Goal: Transaction & Acquisition: Download file/media

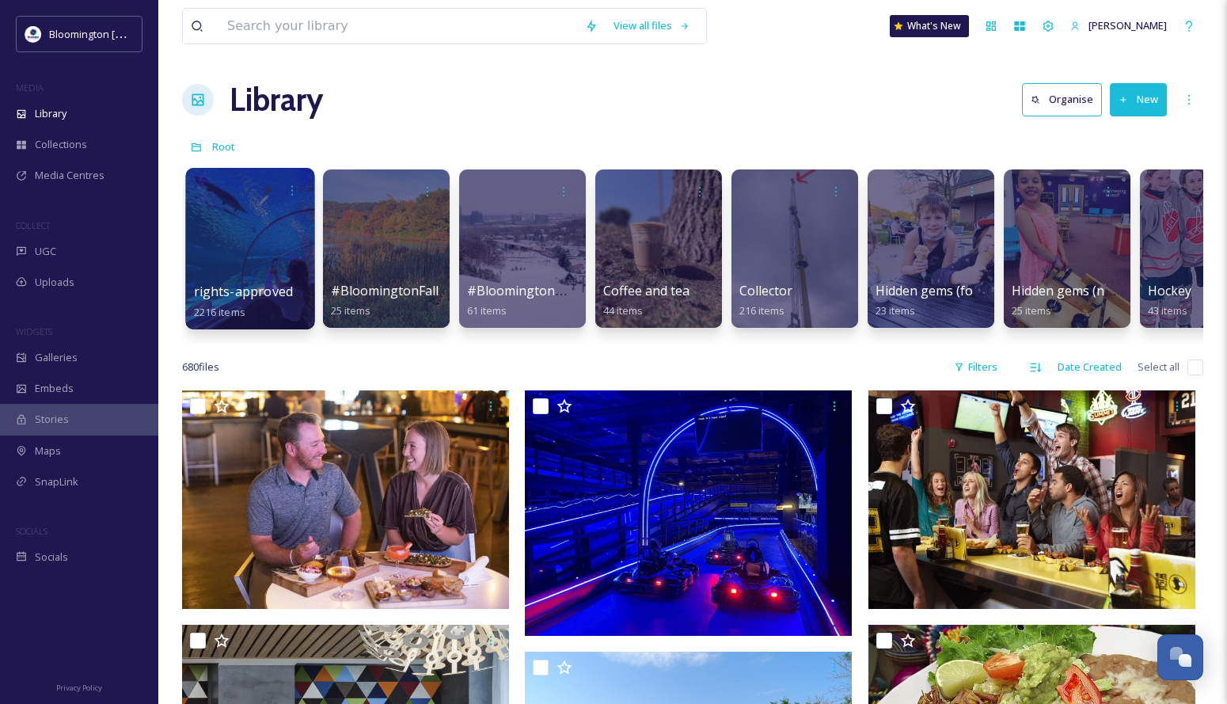
click at [276, 227] on div at bounding box center [249, 248] width 129 height 161
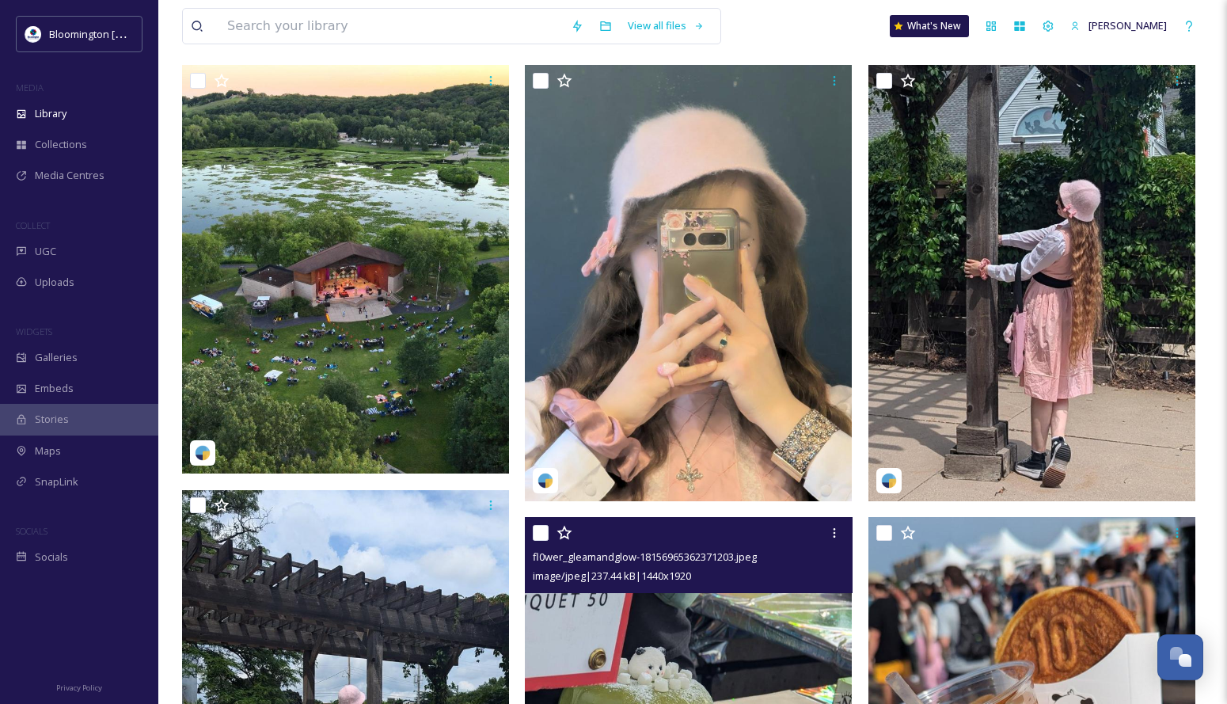
scroll to position [317, 0]
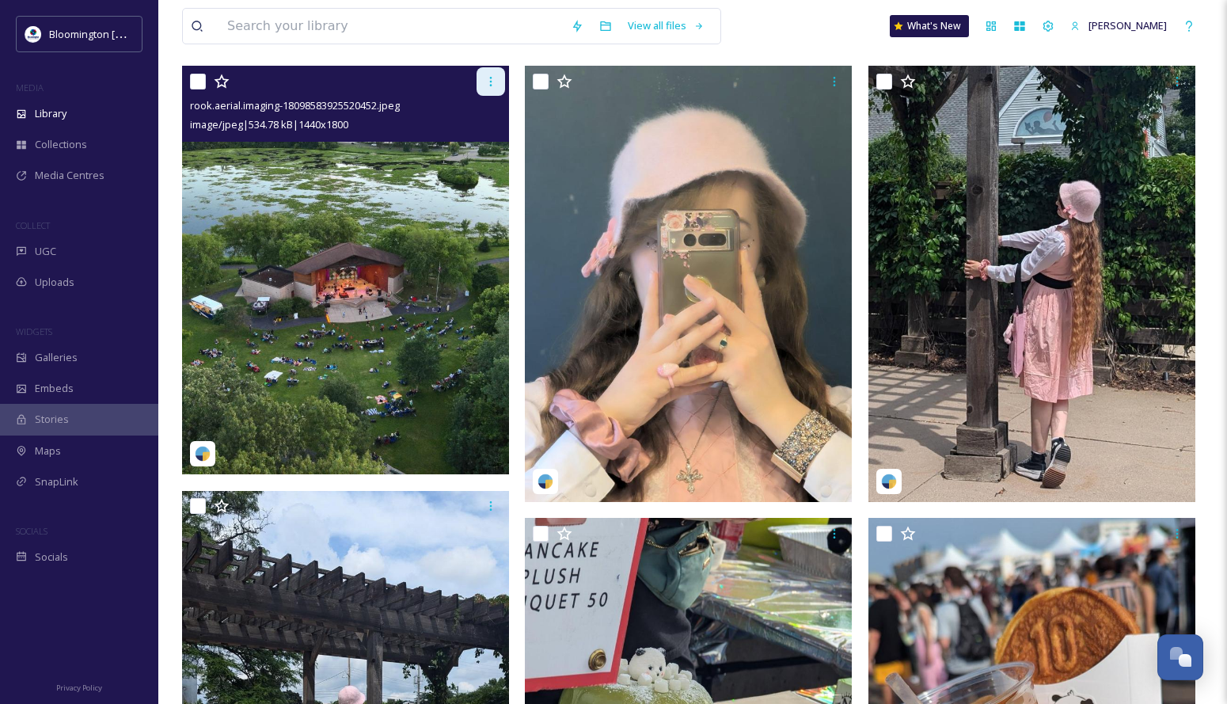
click at [488, 76] on icon at bounding box center [490, 81] width 13 height 13
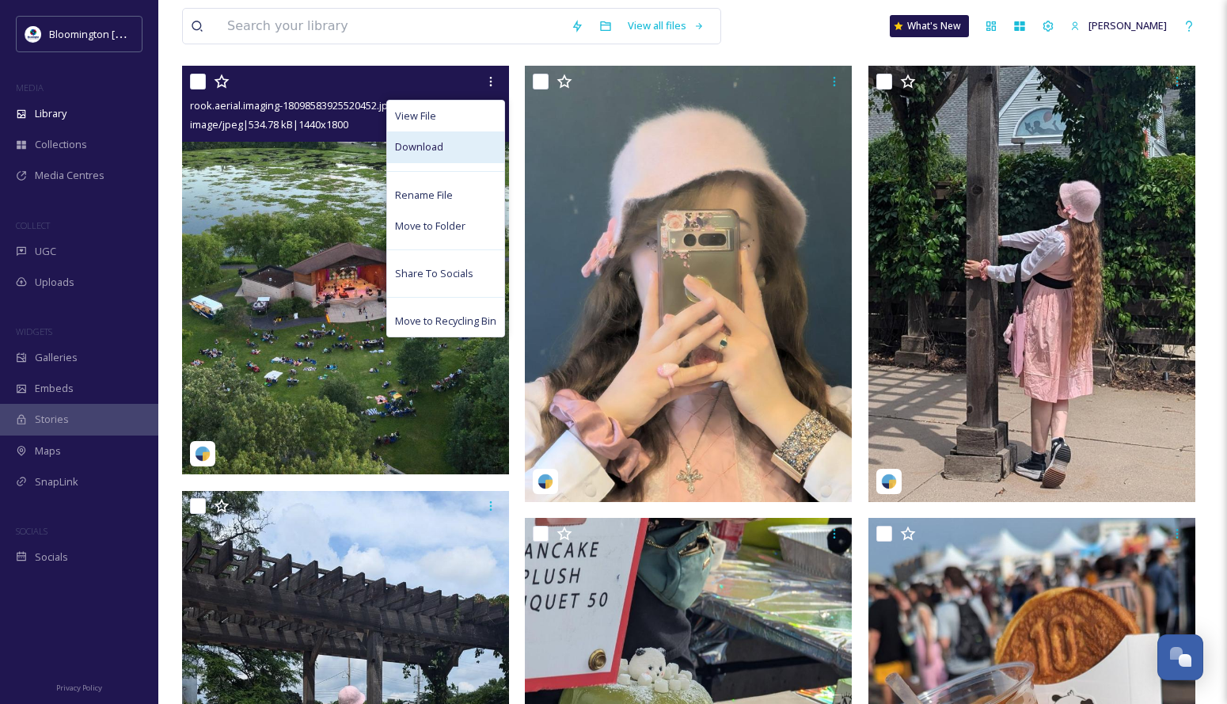
click at [442, 150] on div "Download" at bounding box center [445, 146] width 117 height 31
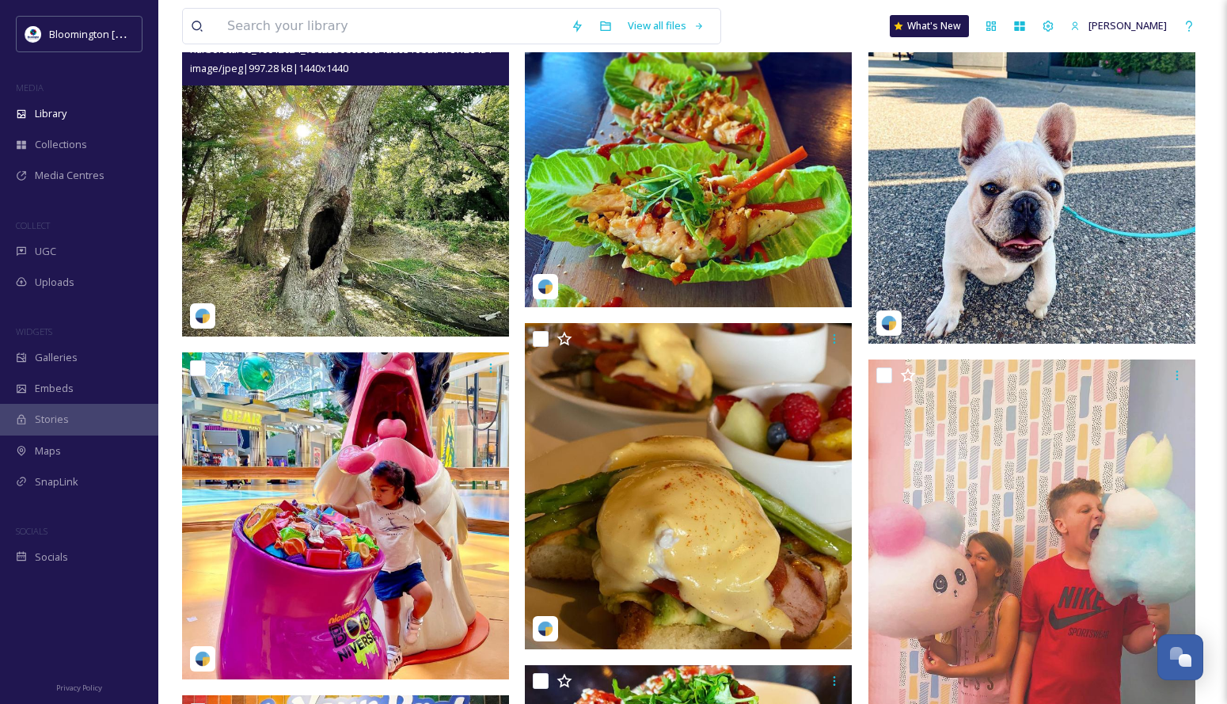
scroll to position [46465, 0]
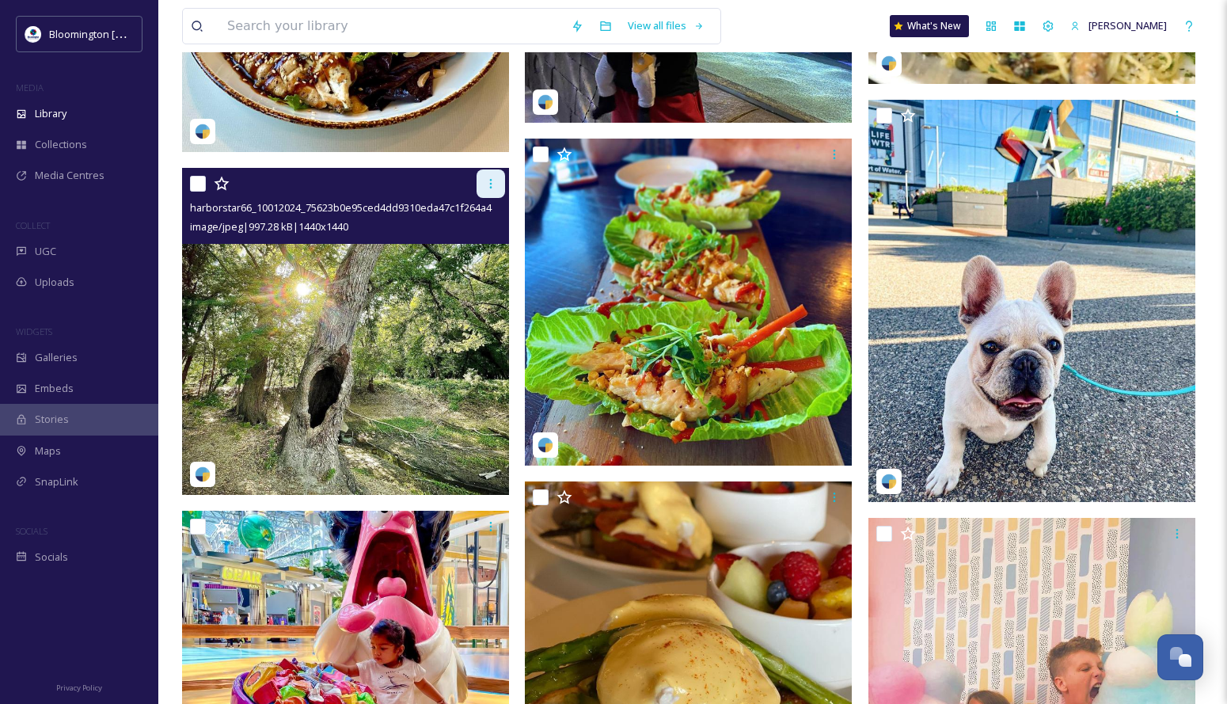
click at [486, 189] on icon at bounding box center [490, 183] width 13 height 13
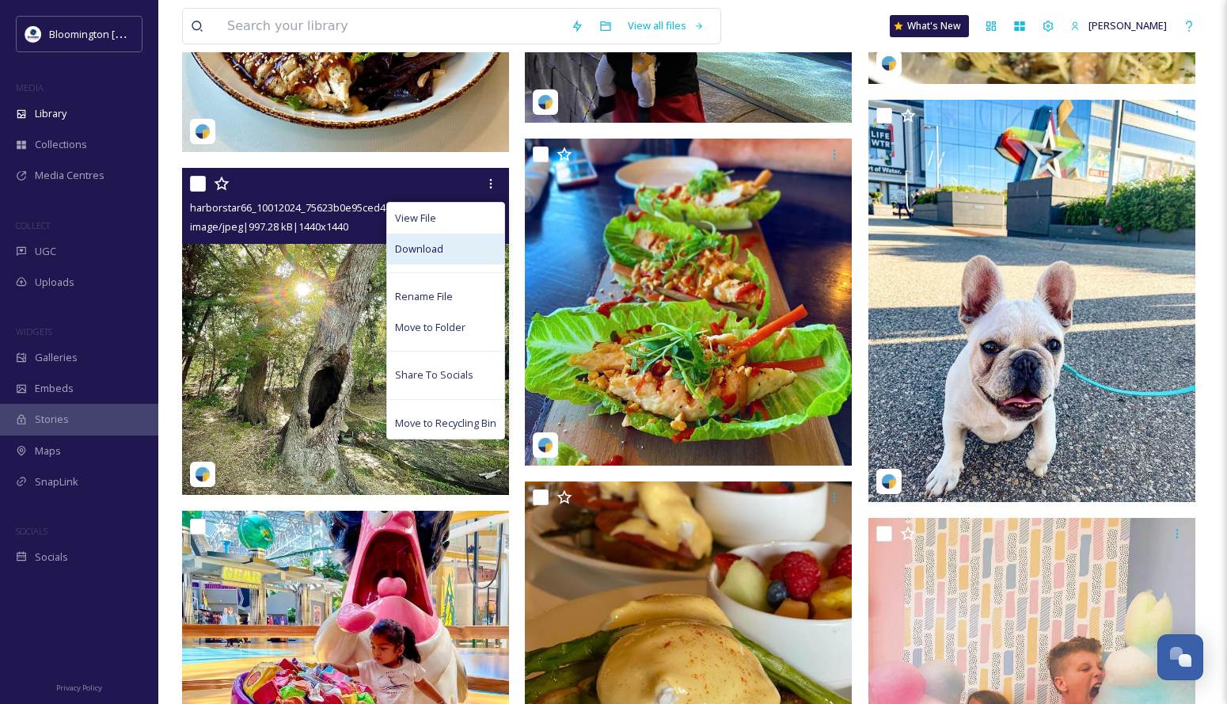
click at [464, 235] on div "Download" at bounding box center [445, 249] width 117 height 31
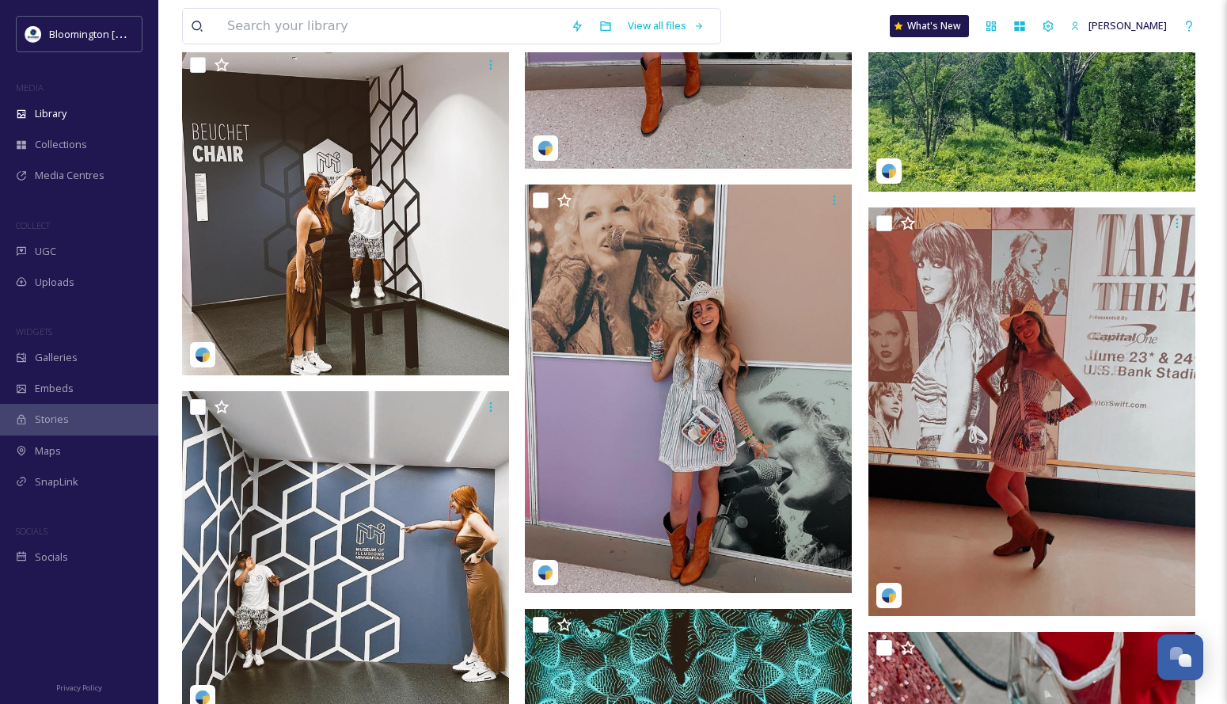
scroll to position [52560, 0]
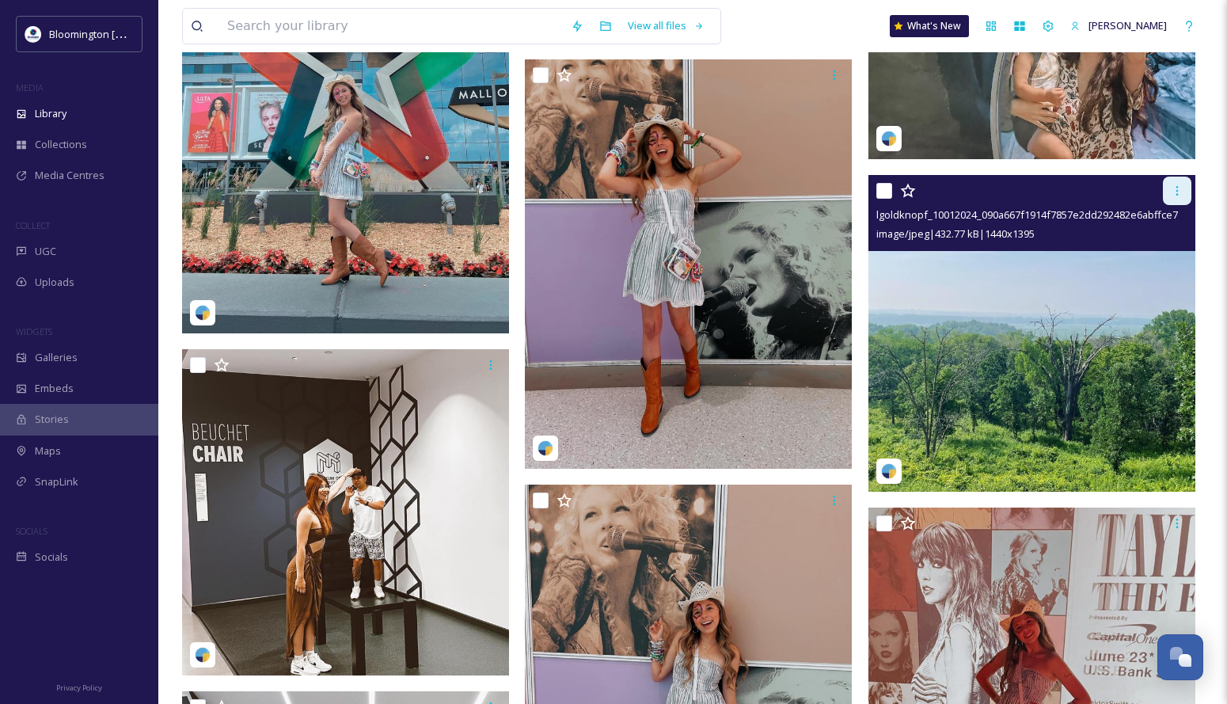
click at [1175, 190] on icon at bounding box center [1177, 190] width 13 height 13
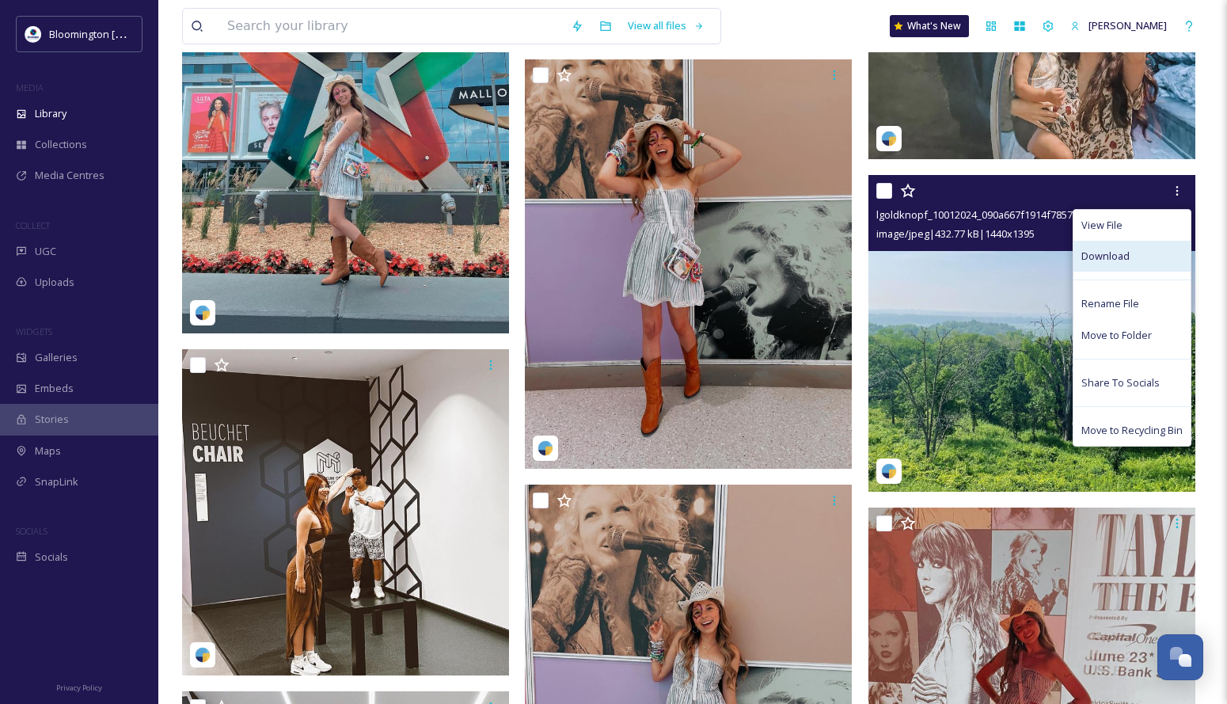
click at [1115, 248] on div "Download" at bounding box center [1131, 256] width 117 height 31
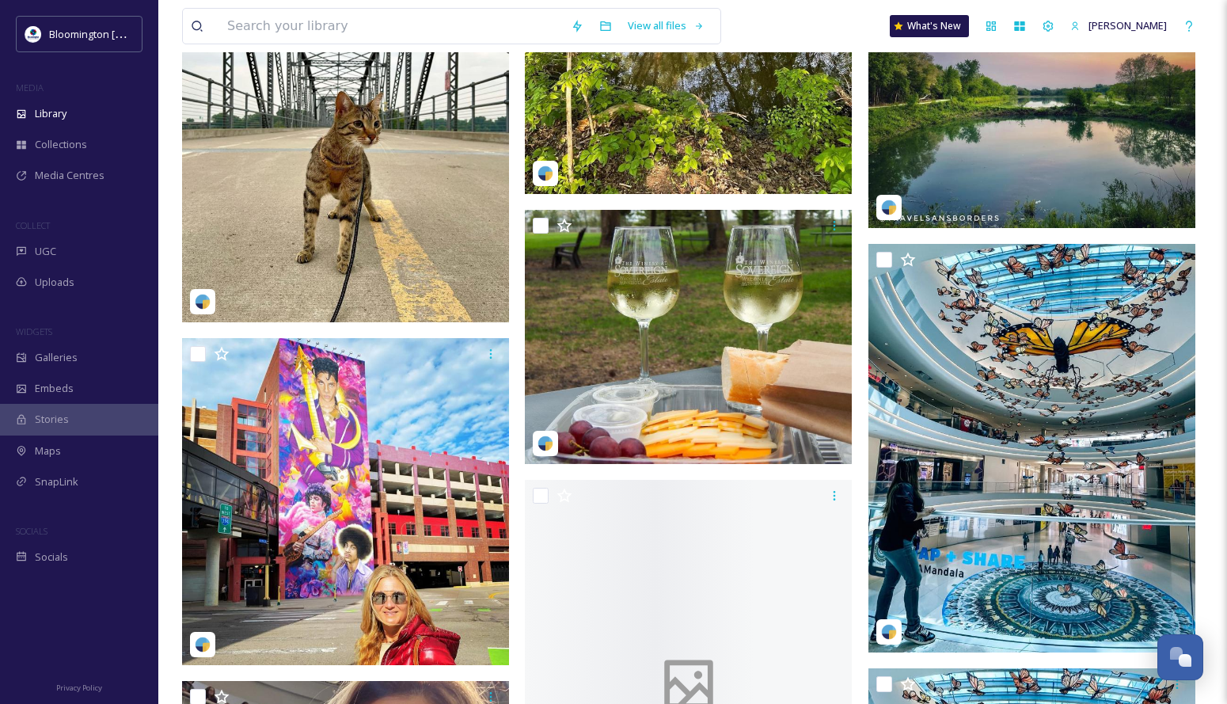
scroll to position [64750, 0]
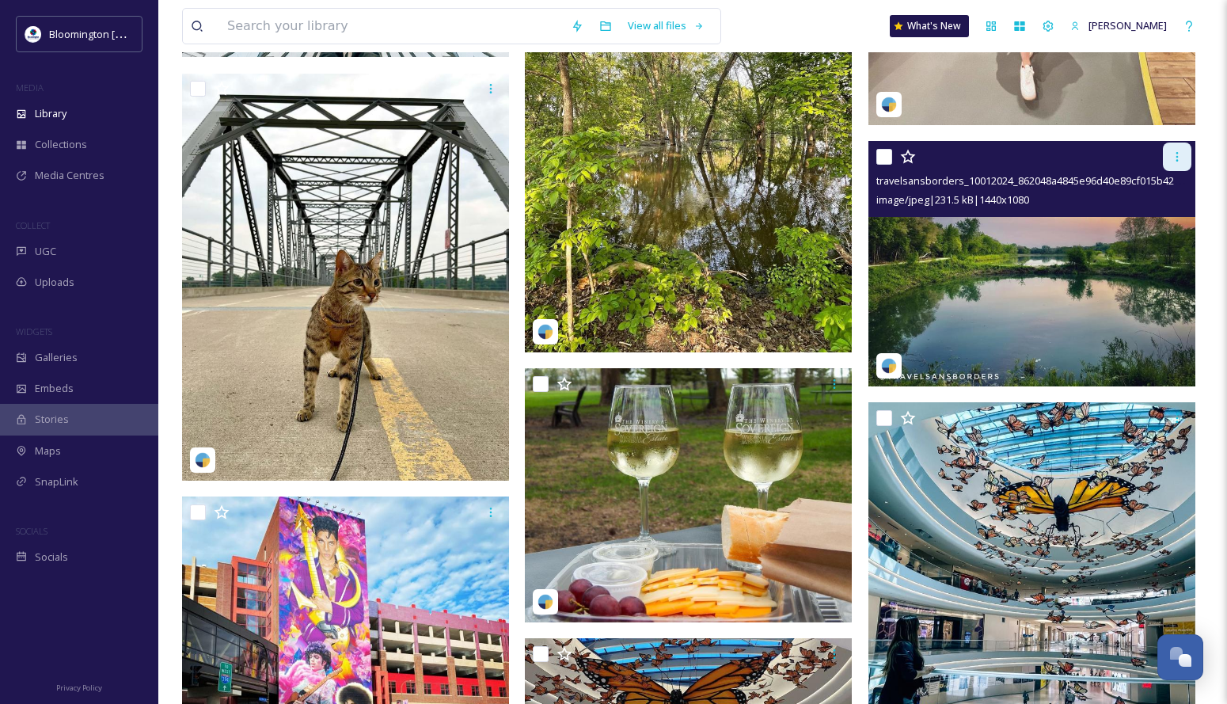
click at [1182, 164] on div at bounding box center [1177, 156] width 28 height 28
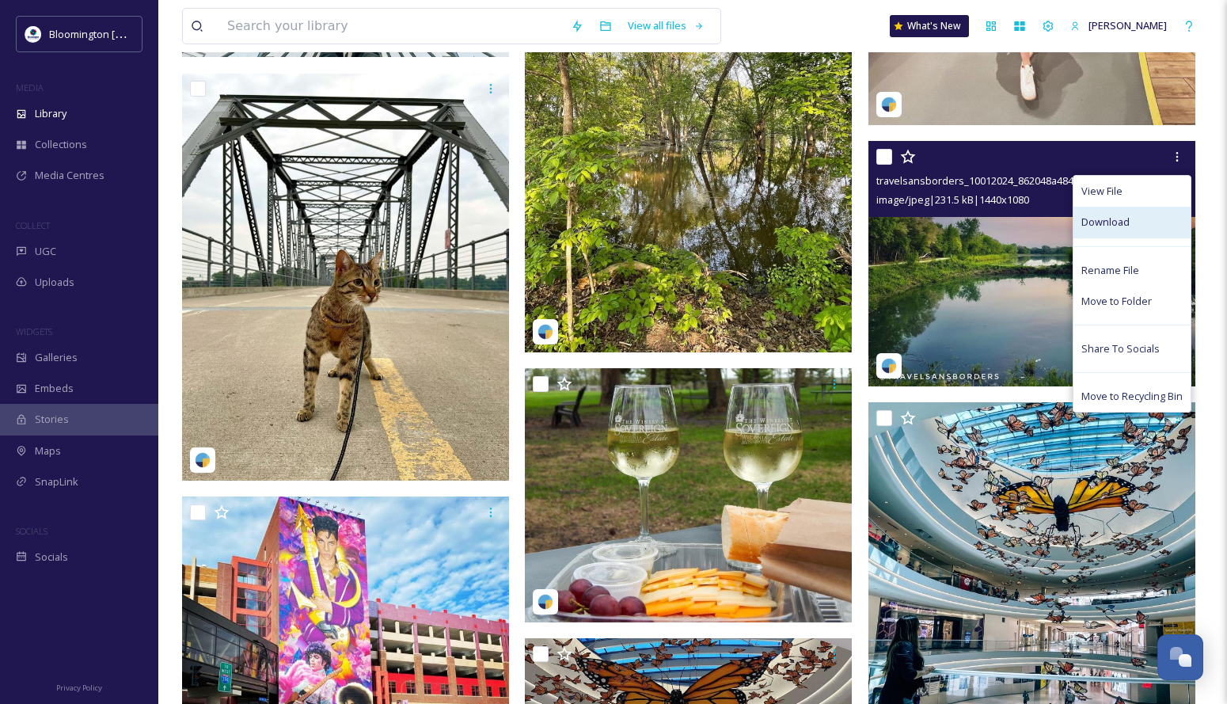
click at [1108, 226] on span "Download" at bounding box center [1105, 222] width 48 height 15
